Goal: Task Accomplishment & Management: Manage account settings

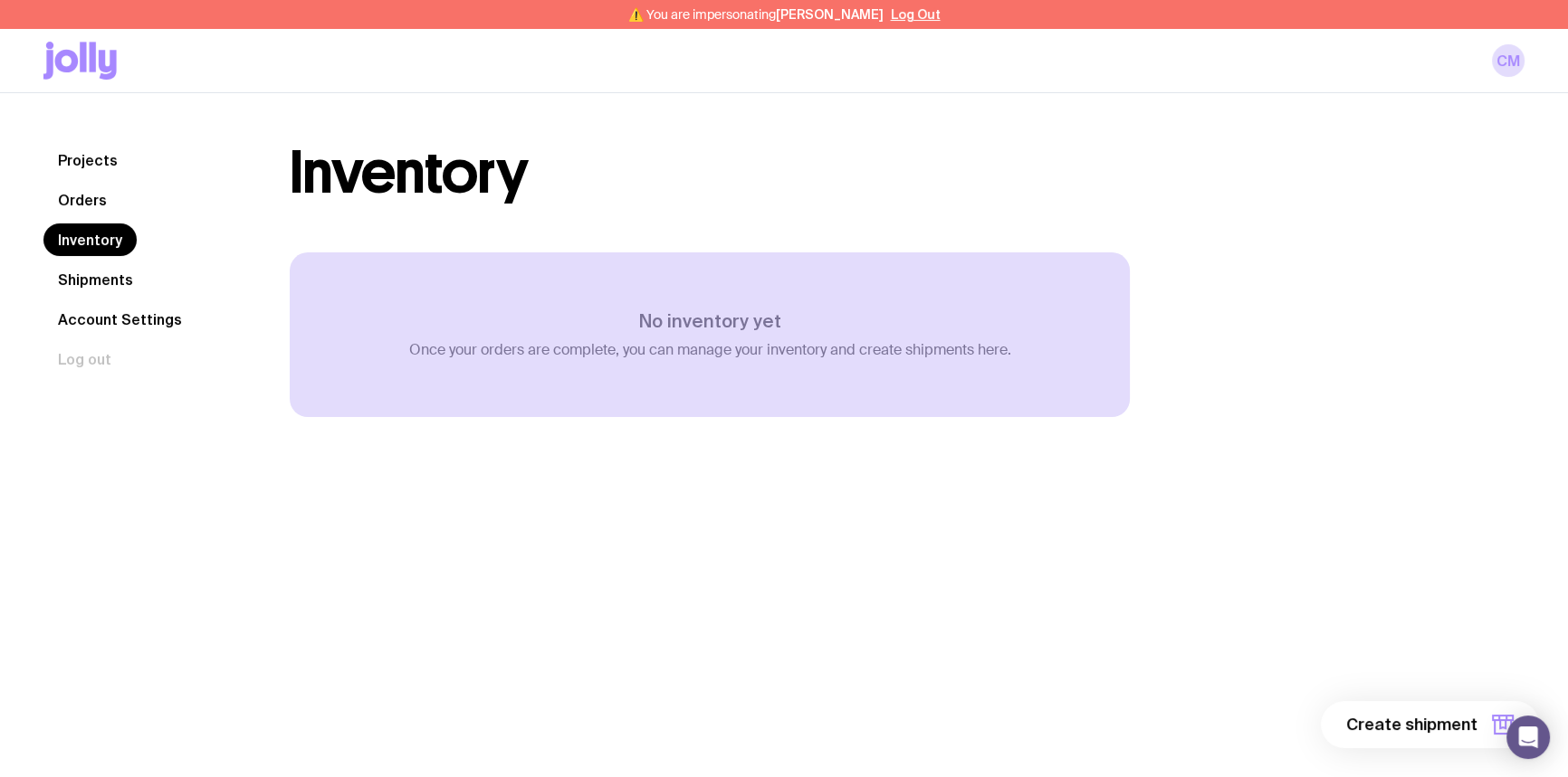
click at [83, 192] on link "Orders" at bounding box center [83, 200] width 78 height 32
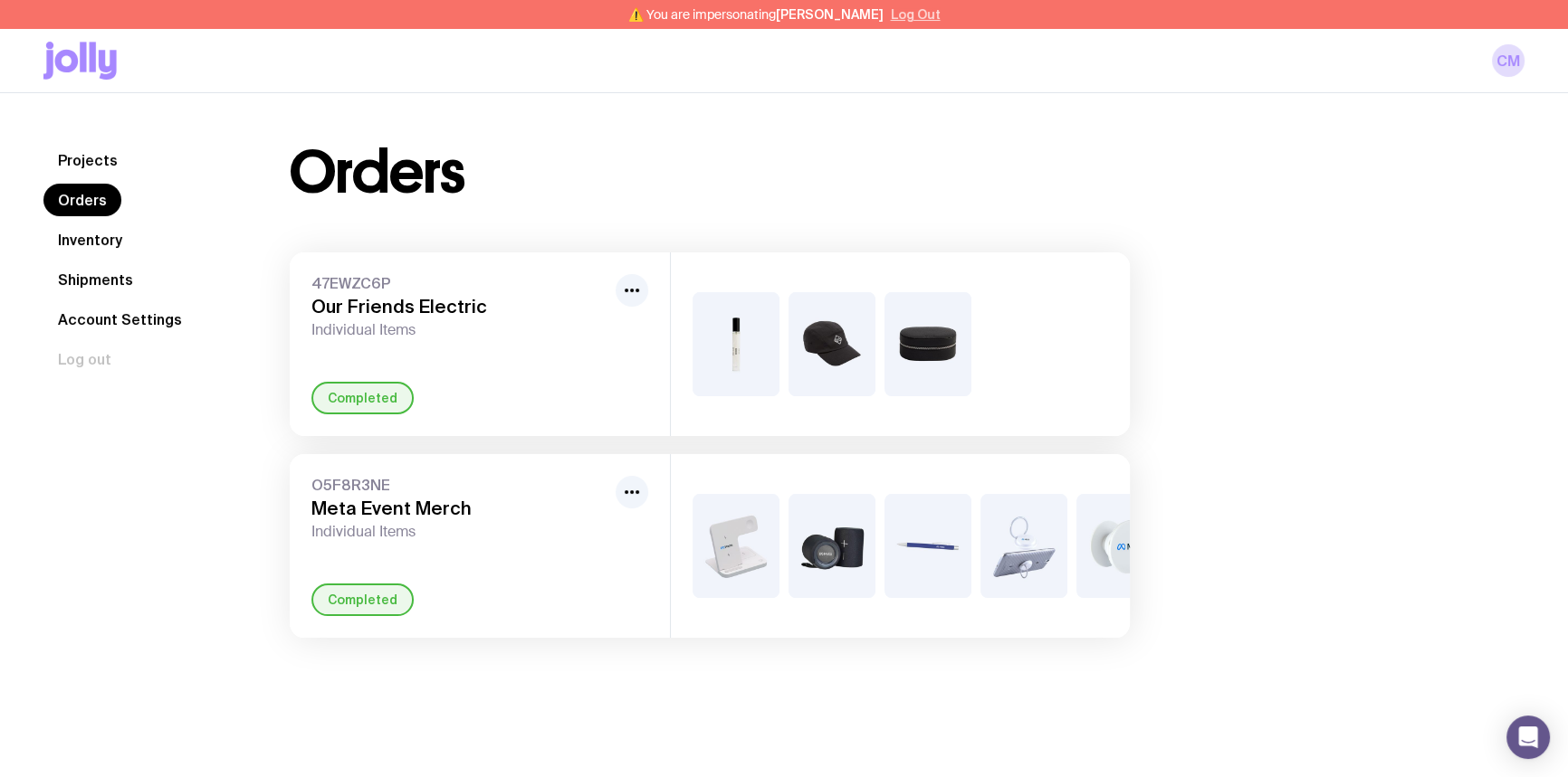
click at [908, 13] on button "Log Out" at bounding box center [915, 14] width 50 height 14
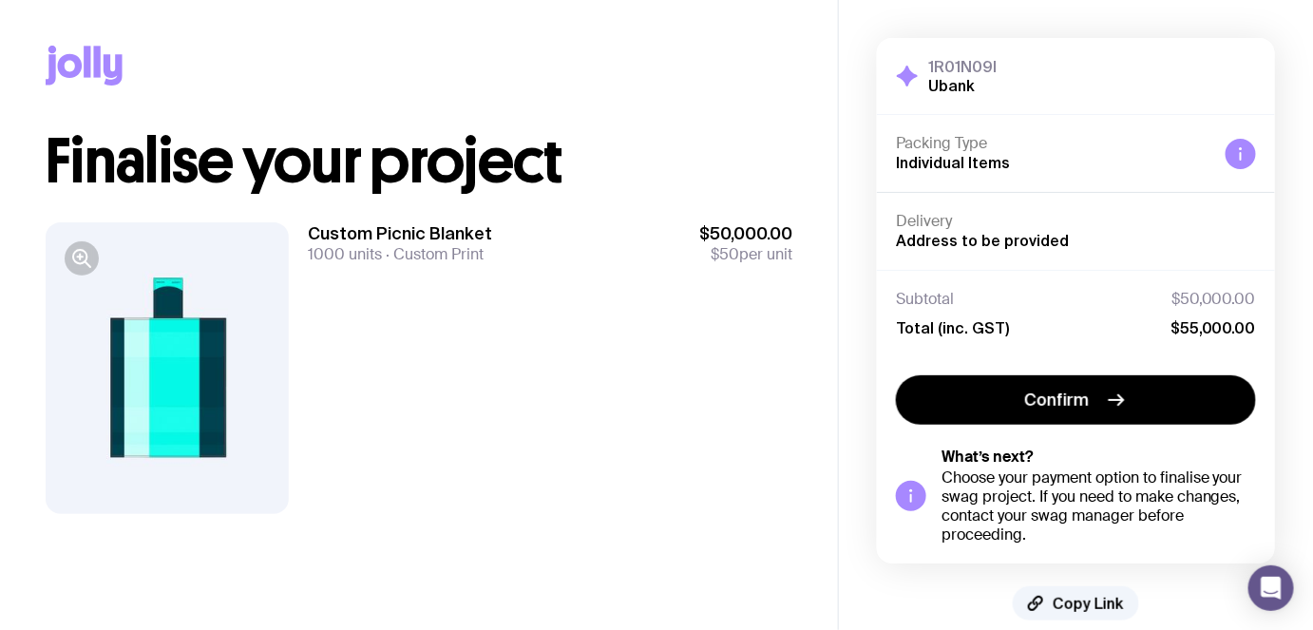
scroll to position [12, 0]
